Goal: Information Seeking & Learning: Learn about a topic

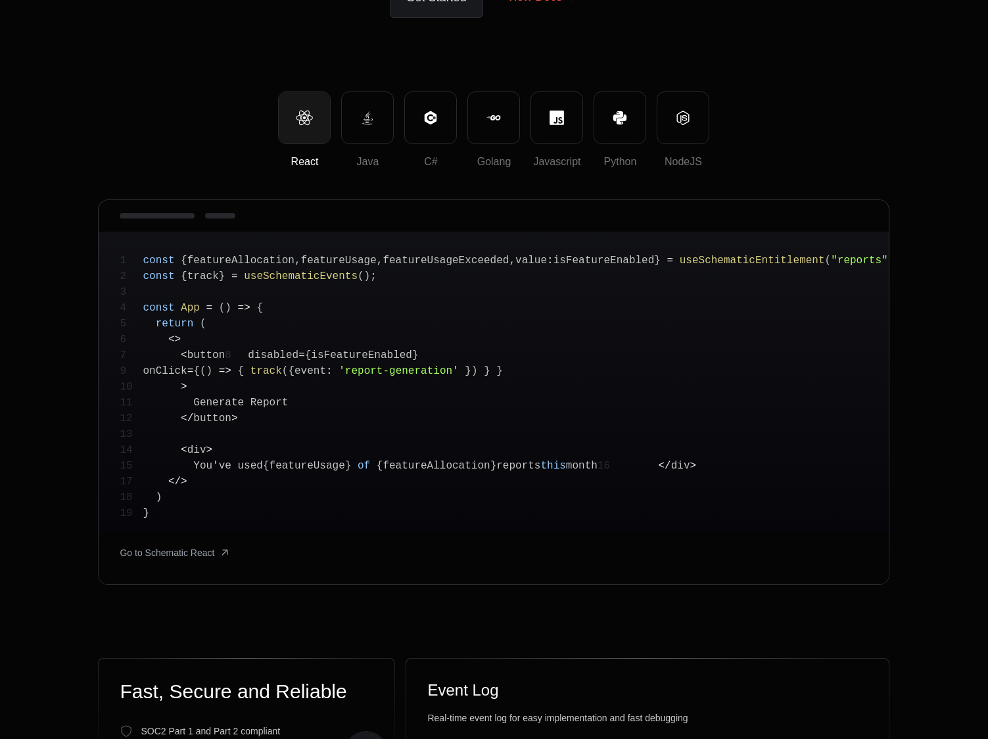
scroll to position [203, 0]
